Goal: Check status

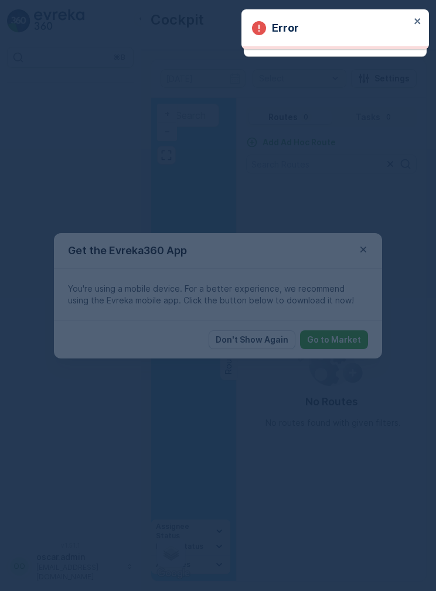
click at [370, 242] on div at bounding box center [218, 295] width 436 height 591
click at [367, 252] on div at bounding box center [218, 295] width 436 height 591
click at [359, 247] on div at bounding box center [218, 295] width 436 height 591
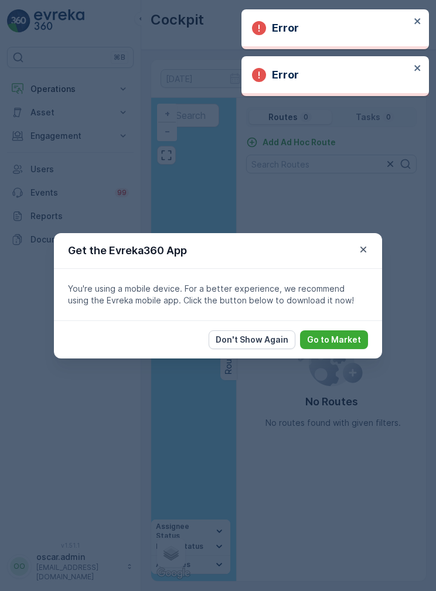
click at [408, 22] on div "Error" at bounding box center [331, 28] width 158 height 16
click at [414, 20] on icon "close" at bounding box center [417, 20] width 8 height 9
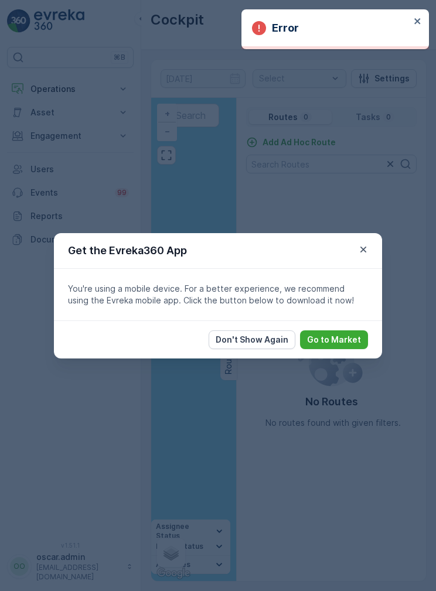
click at [411, 22] on div "Error" at bounding box center [330, 29] width 165 height 26
click at [415, 16] on icon "close" at bounding box center [417, 20] width 8 height 9
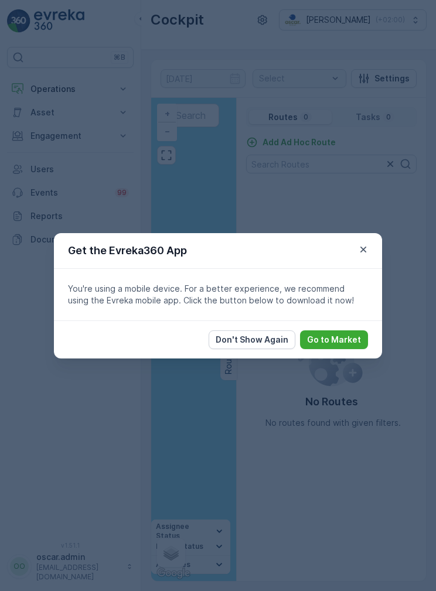
click at [367, 249] on icon "button" at bounding box center [363, 250] width 12 height 12
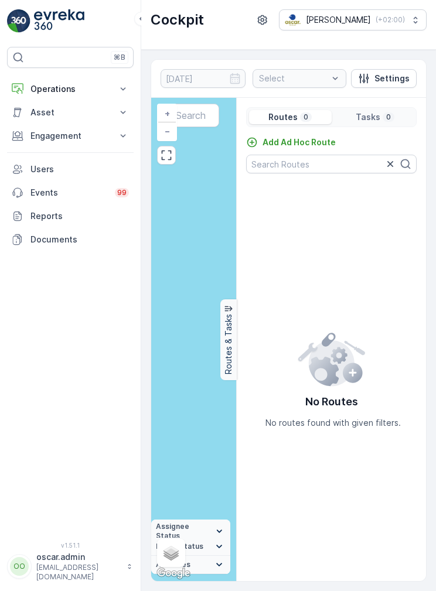
click at [46, 88] on p "Operations" at bounding box center [70, 89] width 80 height 12
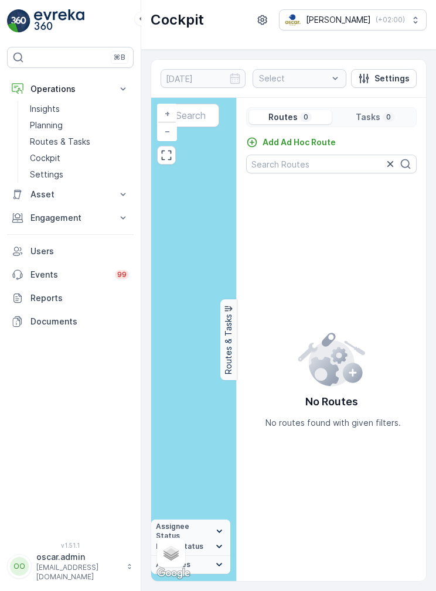
click at [41, 153] on p "Cockpit" at bounding box center [45, 158] width 30 height 12
click at [41, 160] on p "Cockpit" at bounding box center [45, 158] width 30 height 12
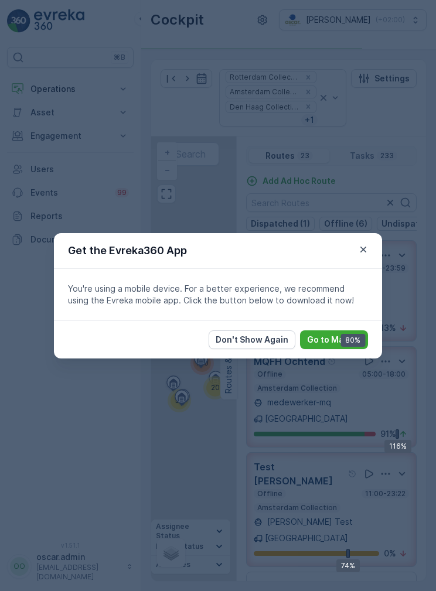
click at [361, 248] on icon "button" at bounding box center [363, 249] width 6 height 6
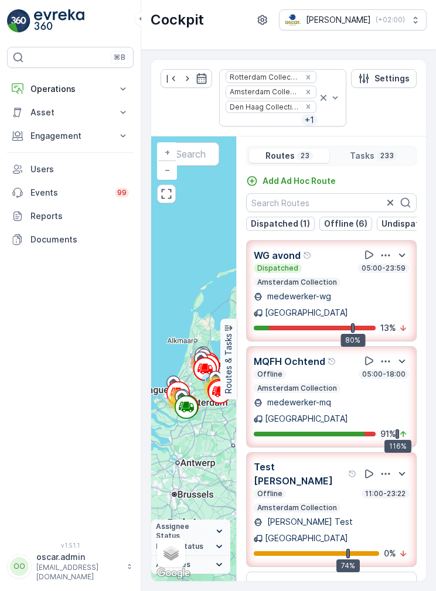
click at [350, 225] on p "Offline (6)" at bounding box center [345, 224] width 43 height 12
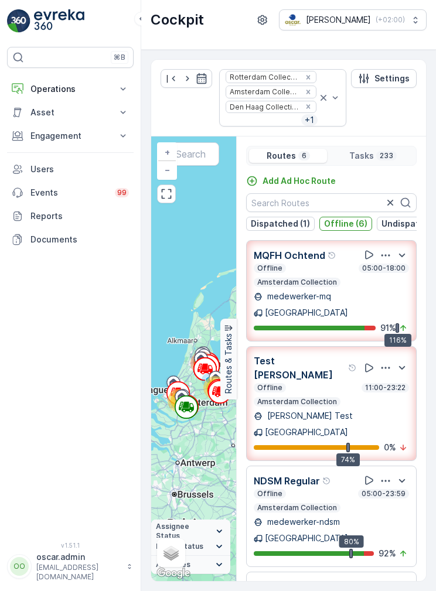
click at [292, 229] on button "Dispatched (1)" at bounding box center [280, 224] width 69 height 14
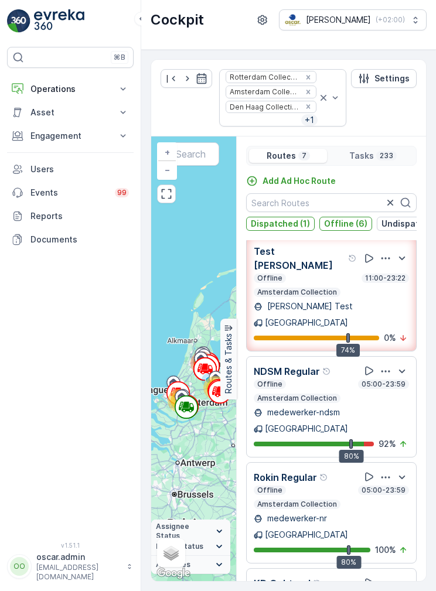
click at [303, 228] on p "Dispatched (1)" at bounding box center [280, 224] width 59 height 12
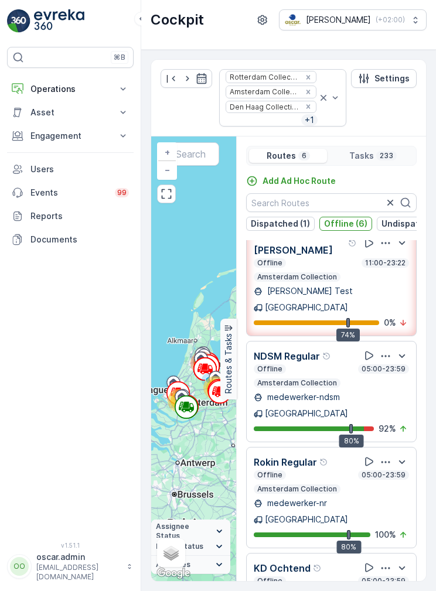
scroll to position [125, 0]
click at [340, 230] on button "Offline (6)" at bounding box center [345, 224] width 53 height 14
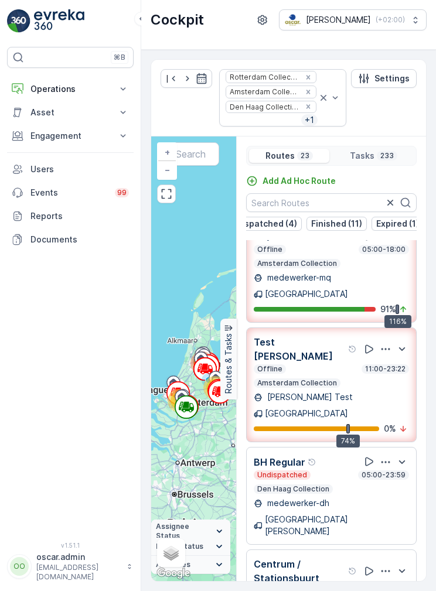
scroll to position [0, 155]
click at [344, 229] on button "Finished (11)" at bounding box center [337, 224] width 60 height 14
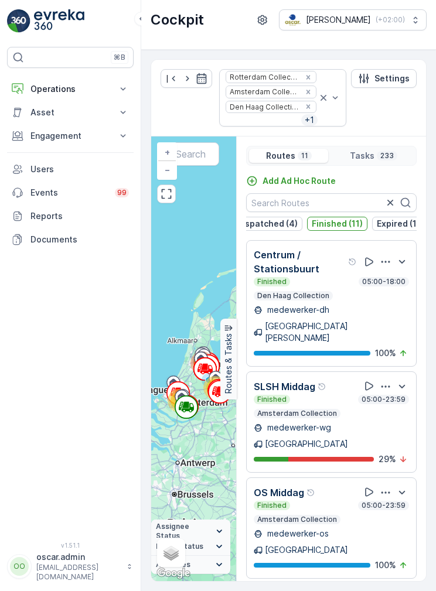
scroll to position [0, 0]
click at [344, 229] on button "Finished (11)" at bounding box center [337, 224] width 60 height 14
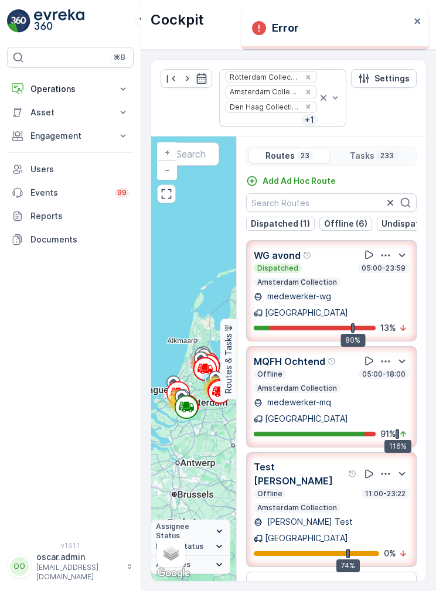
click at [299, 225] on p "Dispatched (1)" at bounding box center [280, 224] width 59 height 12
